Goal: Information Seeking & Learning: Understand process/instructions

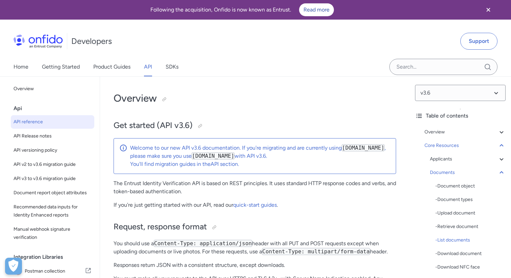
select select "http"
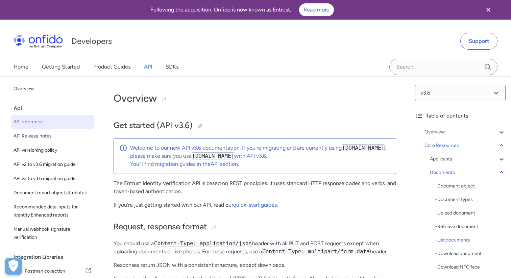
select select "http"
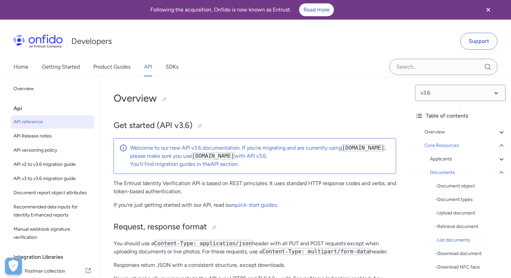
select select "http"
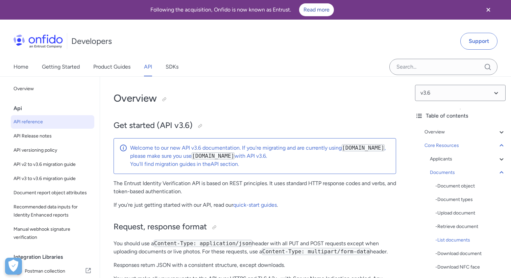
select select "http"
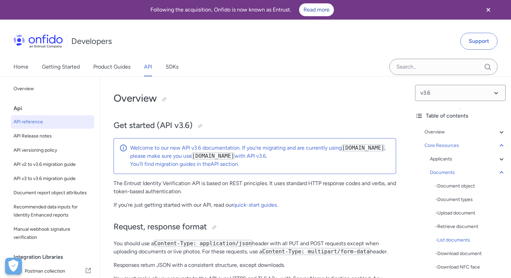
select select "http"
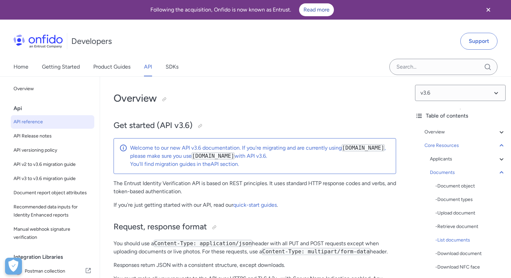
select select "http"
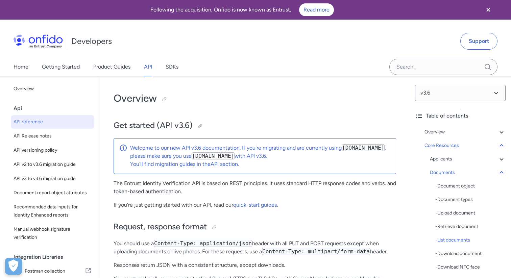
select select "http"
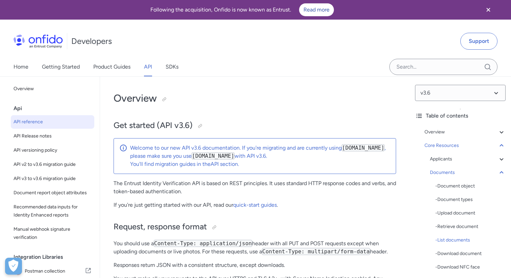
select select "http"
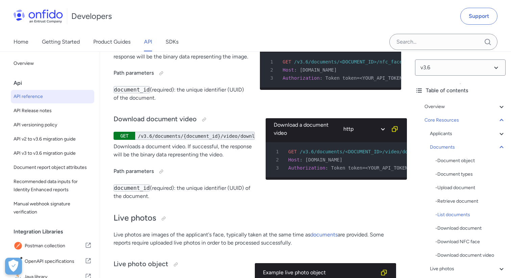
scroll to position [1, 0]
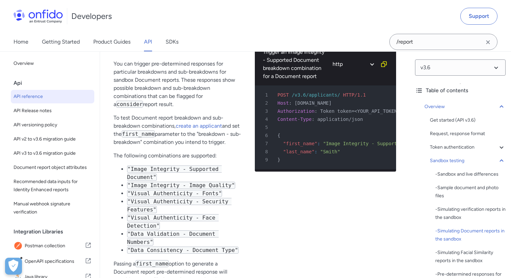
scroll to position [1923, 0]
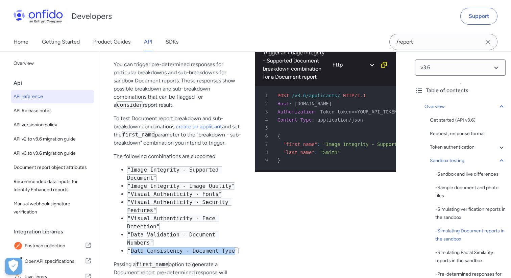
drag, startPoint x: 130, startPoint y: 260, endPoint x: 234, endPoint y: 260, distance: 104.3
click at [234, 254] on code ""Data Consistency - Document Type"" at bounding box center [182, 250] width 111 height 7
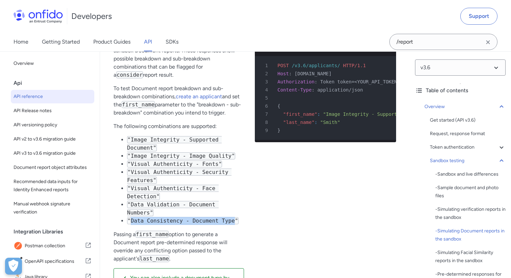
scroll to position [1962, 0]
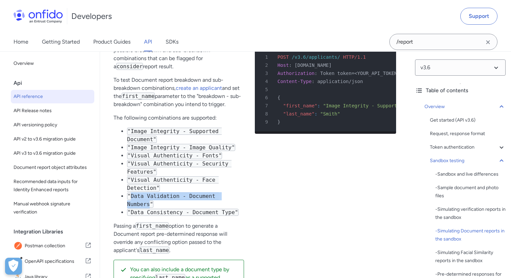
drag, startPoint x: 130, startPoint y: 206, endPoint x: 149, endPoint y: 210, distance: 19.2
click at [149, 208] on code ""Data Validation - Document Numbers"" at bounding box center [173, 199] width 92 height 15
copy code "Data Validation - Document Numbers"
click at [299, 177] on div "Trigger an Image Integrity - Supported Document breakdown combination for a Doc…" at bounding box center [325, 153] width 141 height 312
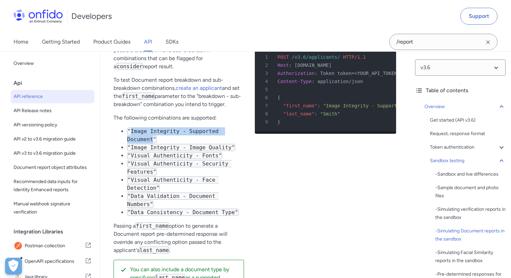
drag, startPoint x: 131, startPoint y: 139, endPoint x: 153, endPoint y: 146, distance: 23.1
click at [153, 143] on code ""Image Integrity - Supported Document"" at bounding box center [174, 135] width 95 height 15
copy code "Image Integrity - Supported Document"
click at [283, 186] on div "Trigger an Image Integrity - Supported Document breakdown combination for a Doc…" at bounding box center [325, 153] width 141 height 312
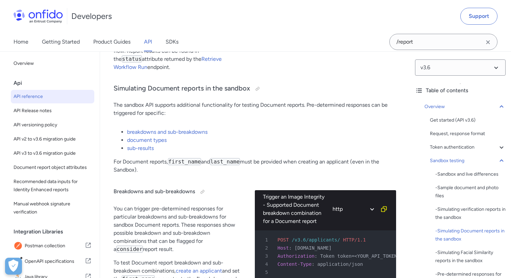
scroll to position [1775, 0]
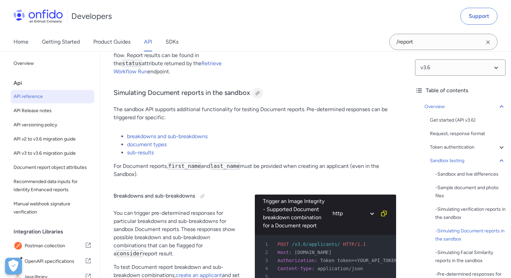
click at [255, 96] on div at bounding box center [257, 92] width 5 height 5
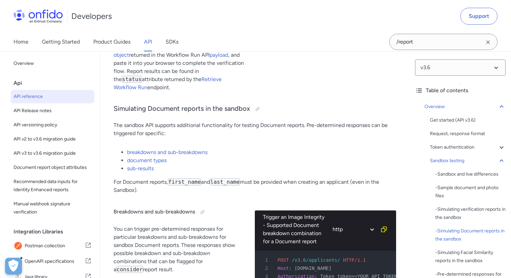
scroll to position [1757, 0]
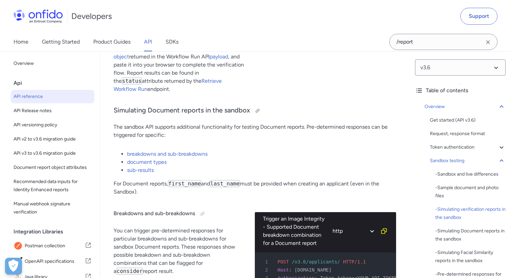
click at [114, 116] on h3 "Simulating Document reports in the sandbox" at bounding box center [254, 110] width 282 height 11
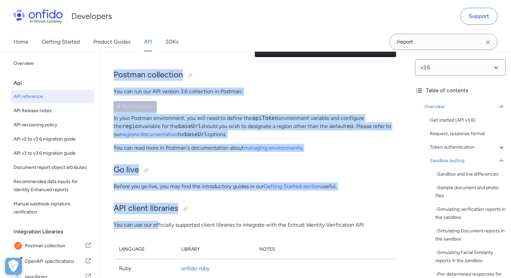
scroll to position [4949, 0]
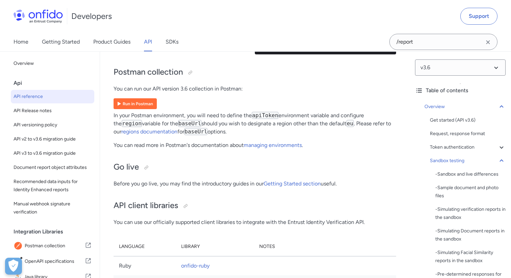
drag, startPoint x: 114, startPoint y: 118, endPoint x: 195, endPoint y: 115, distance: 81.1
copy div "Simulating Document reports in the sandbox The sandbox API supports additional …"
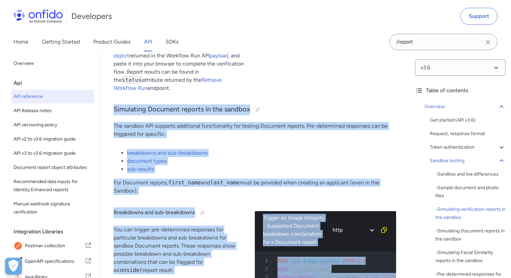
scroll to position [1758, 0]
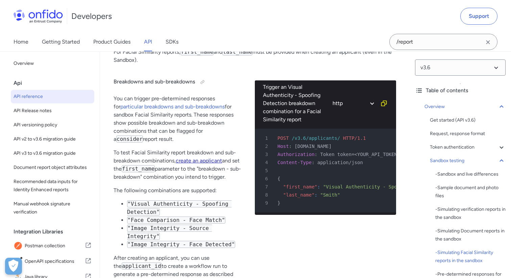
scroll to position [2898, 0]
